Goal: Navigation & Orientation: Find specific page/section

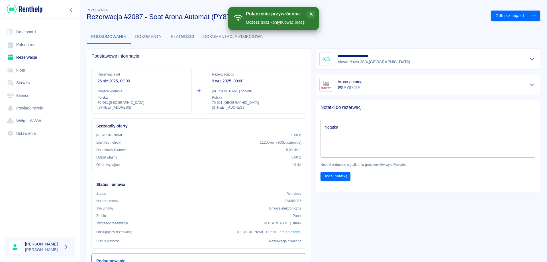
click at [32, 55] on link "Rezerwacje" at bounding box center [40, 57] width 71 height 13
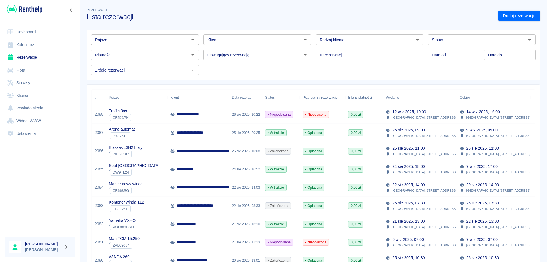
click at [30, 30] on link "Dashboard" at bounding box center [40, 32] width 71 height 13
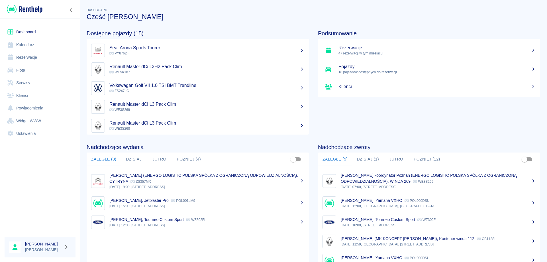
click at [366, 160] on button "Dzisiaj (1)" at bounding box center [367, 159] width 31 height 14
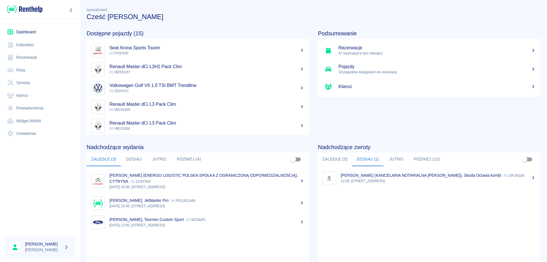
click at [390, 161] on button "Jutro" at bounding box center [396, 159] width 26 height 14
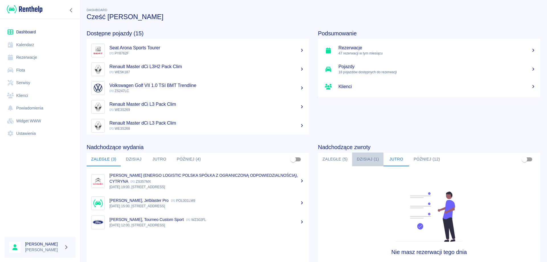
click at [361, 159] on button "Dzisiaj (1)" at bounding box center [367, 159] width 31 height 14
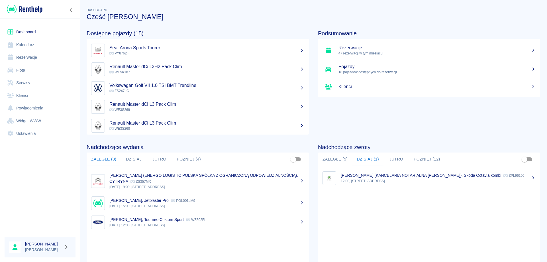
click at [322, 159] on button "Zaległe (5)" at bounding box center [335, 159] width 34 height 14
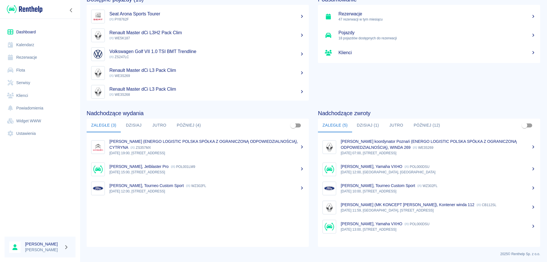
scroll to position [35, 0]
